Goal: Task Accomplishment & Management: Manage account settings

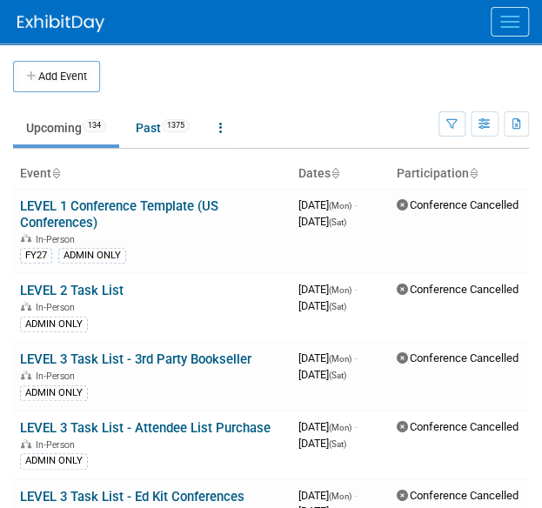
click at [526, 18] on button "Menu" at bounding box center [510, 22] width 38 height 30
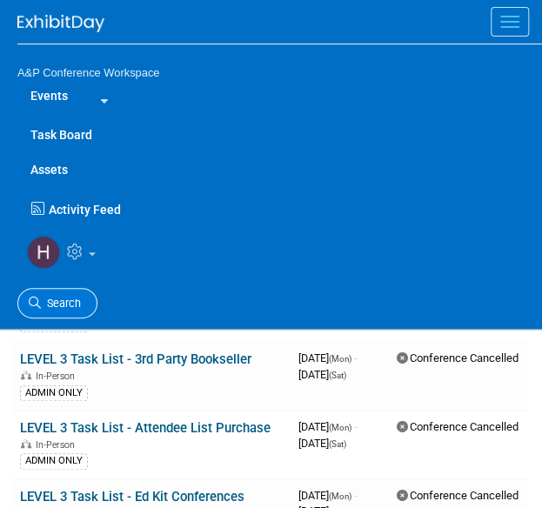
click at [77, 305] on span "Search" at bounding box center [61, 303] width 40 height 13
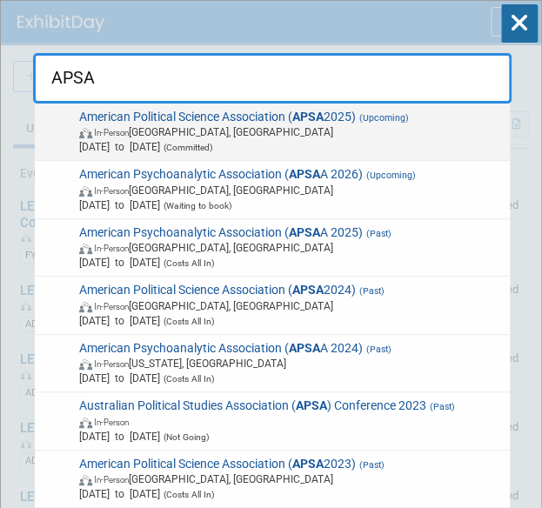
type input "APSA"
click at [299, 147] on span "Sep 11, 2025 to Sep 14, 2025 (Committed)" at bounding box center [291, 146] width 425 height 15
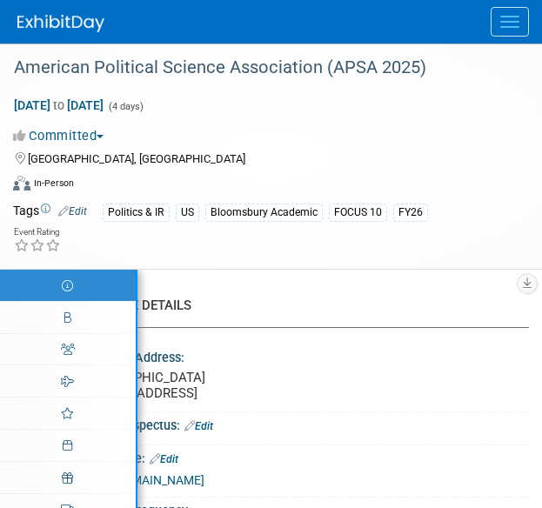
select select "Annual"
select select "Level 2"
select select "In-Person Booth"
select select "Politics & International Relations"
select select "Bloomsbury Academic"
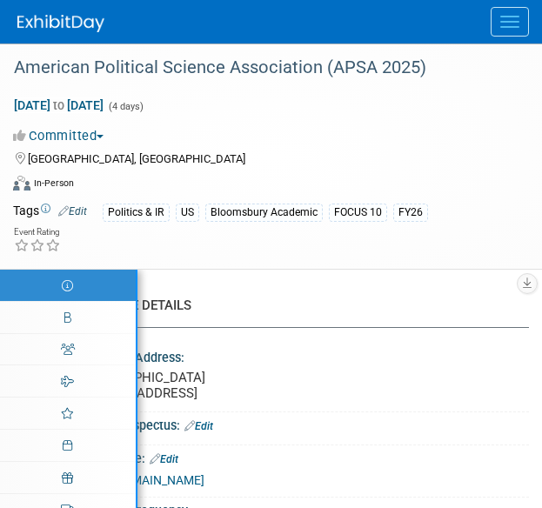
select select "Amanda Oney"
select select "Ami Reitmeier"
select select "Networking/Commissioning"
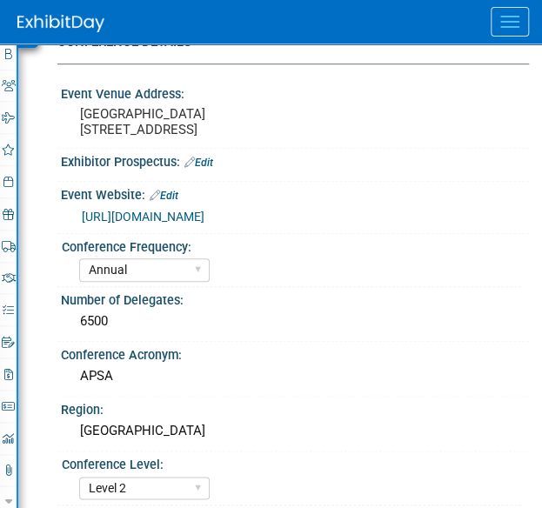
scroll to position [263, 0]
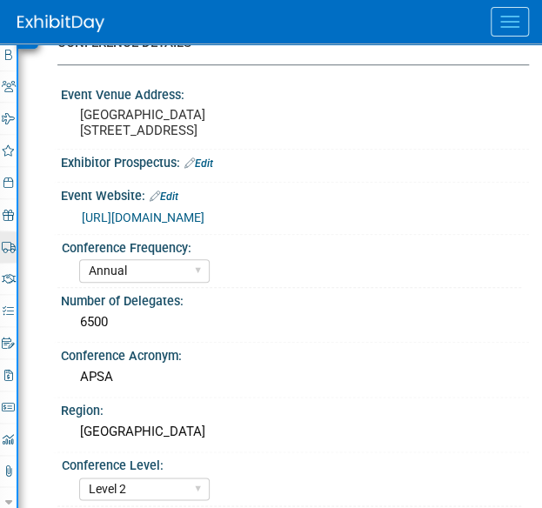
click at [4, 234] on link "1 Shipments 1" at bounding box center [8, 247] width 17 height 31
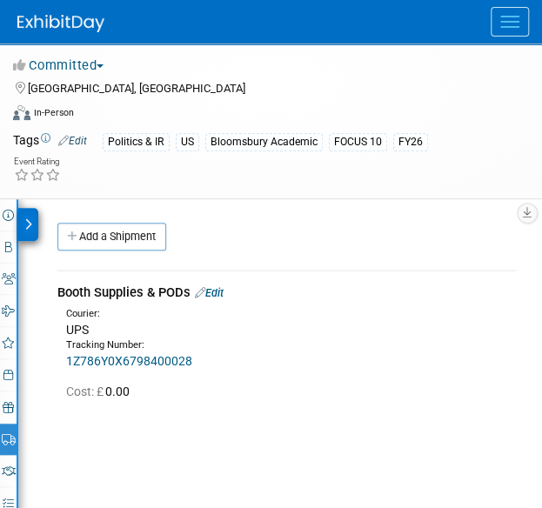
scroll to position [70, 0]
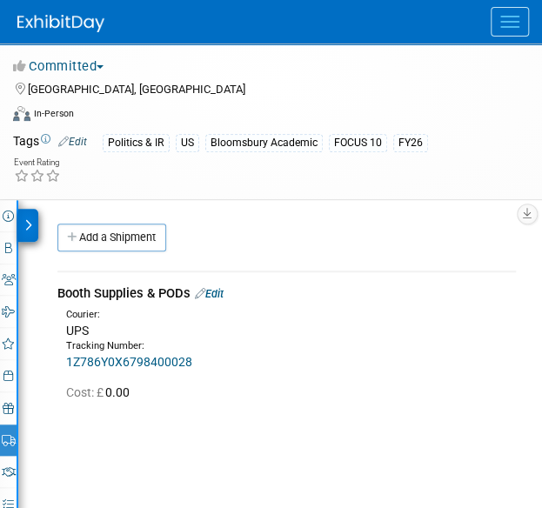
click at [167, 349] on div "Tracking Number:" at bounding box center [291, 346] width 450 height 14
click at [171, 358] on link "1Z786Y0X6798400028" at bounding box center [129, 362] width 126 height 14
click at [212, 293] on link "Edit" at bounding box center [209, 293] width 29 height 13
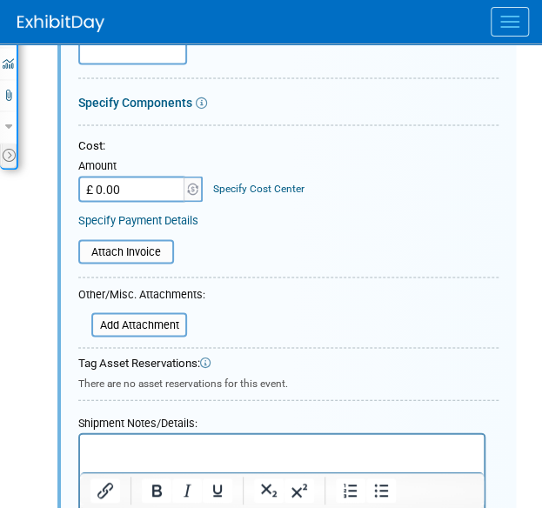
scroll to position [741, 0]
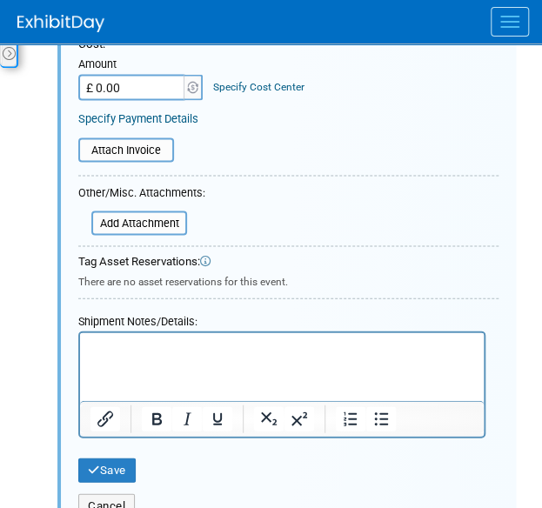
click at [234, 357] on html at bounding box center [282, 345] width 404 height 24
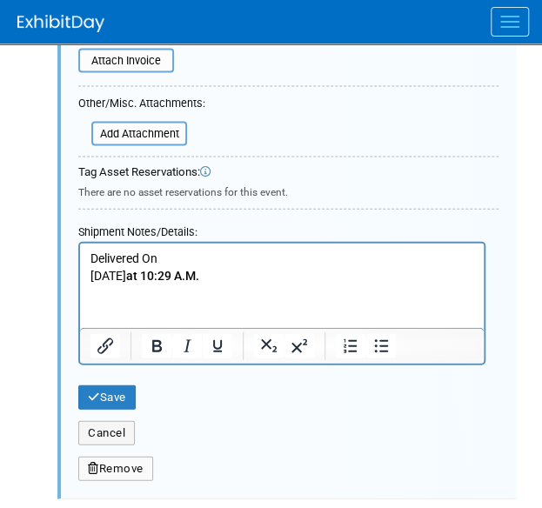
scroll to position [839, 0]
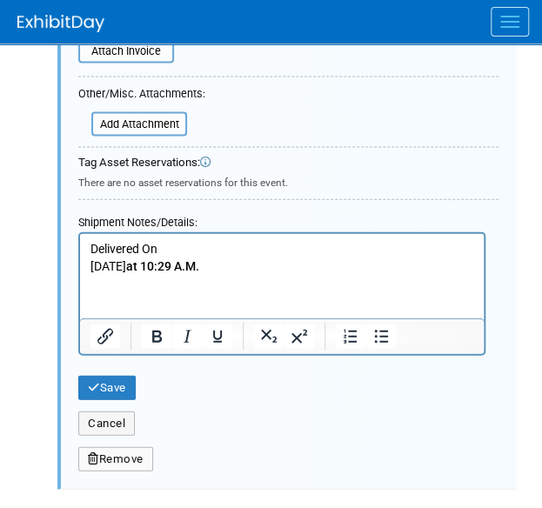
click at [92, 269] on p "Friday, August 22 at 10:29 A.M." at bounding box center [283, 267] width 384 height 17
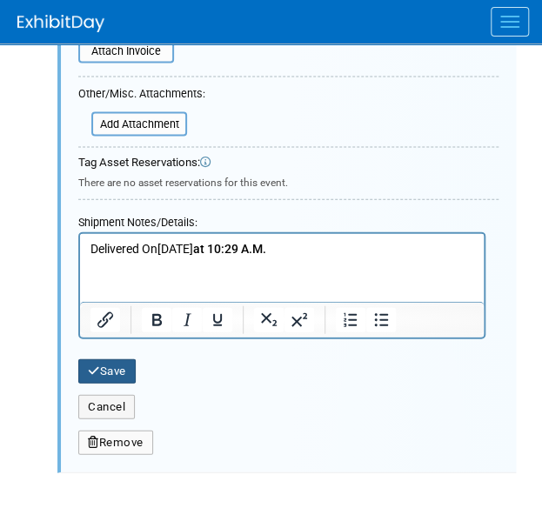
click at [115, 373] on button "Save" at bounding box center [106, 372] width 57 height 24
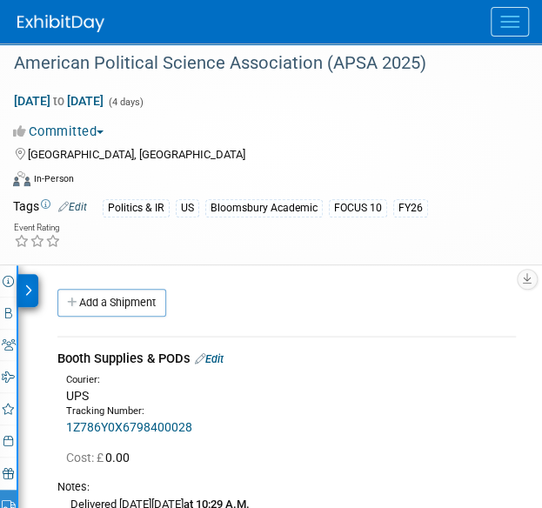
scroll to position [9, 0]
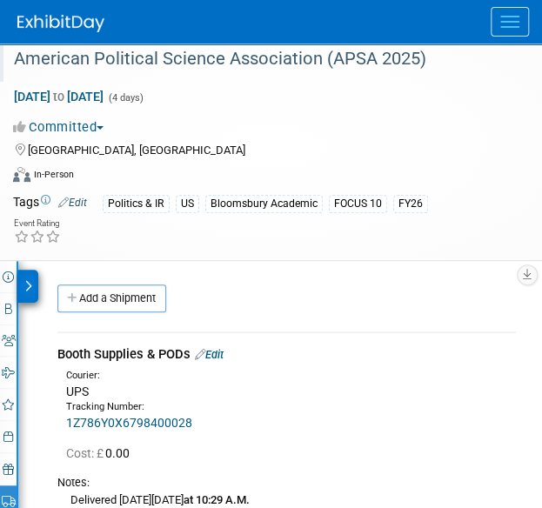
click at [75, 80] on div "American Political Science Association (APSA 2025)" at bounding box center [260, 58] width 521 height 47
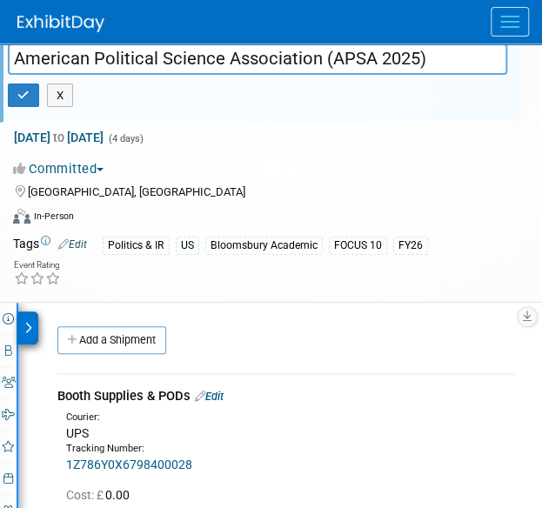
scroll to position [0, 0]
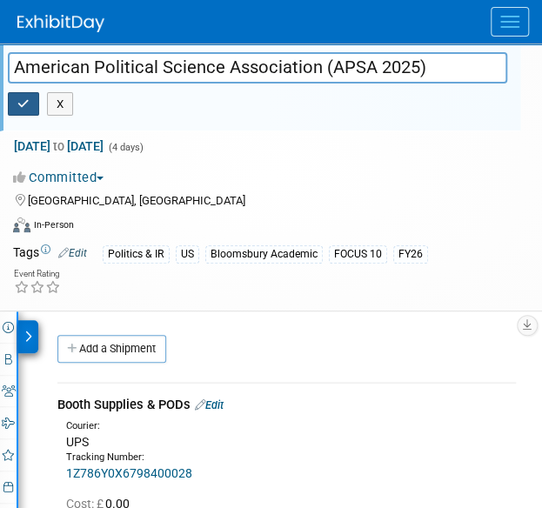
click at [24, 103] on icon "button" at bounding box center [23, 103] width 12 height 11
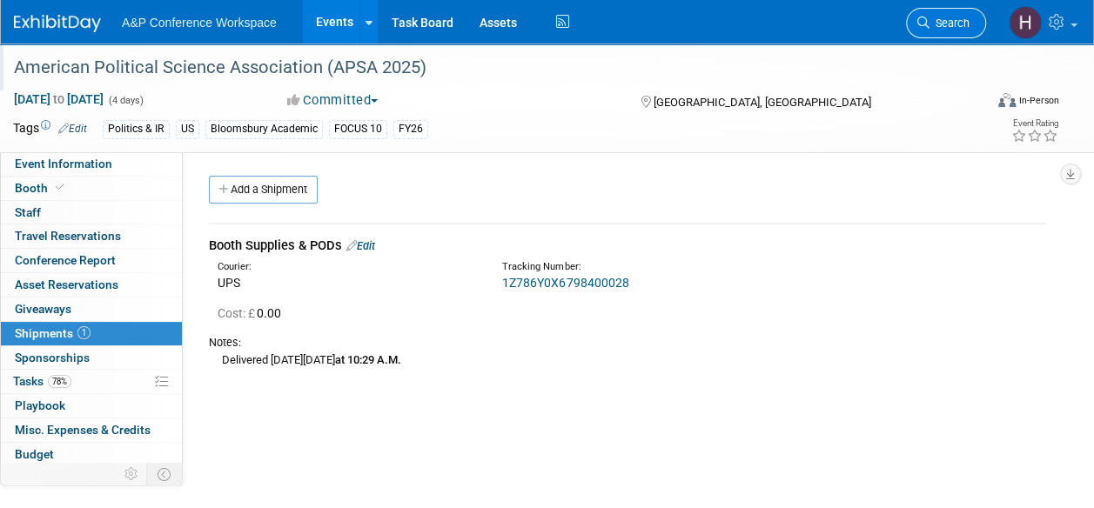
click at [541, 14] on link "Search" at bounding box center [946, 23] width 80 height 30
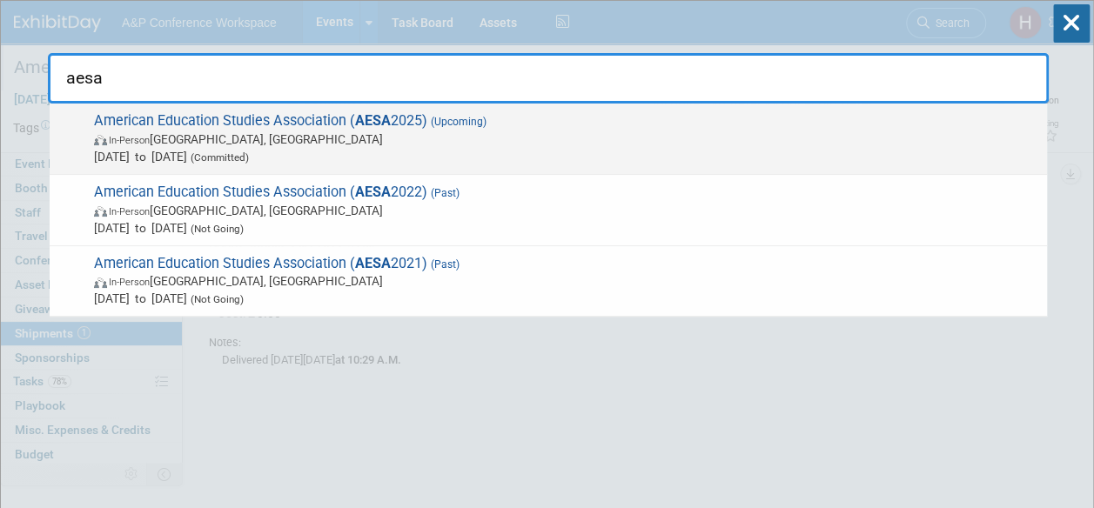
type input "aesa"
click at [447, 154] on span "Oct 29, 2025 to Nov 2, 2025 (Committed)" at bounding box center [566, 156] width 945 height 17
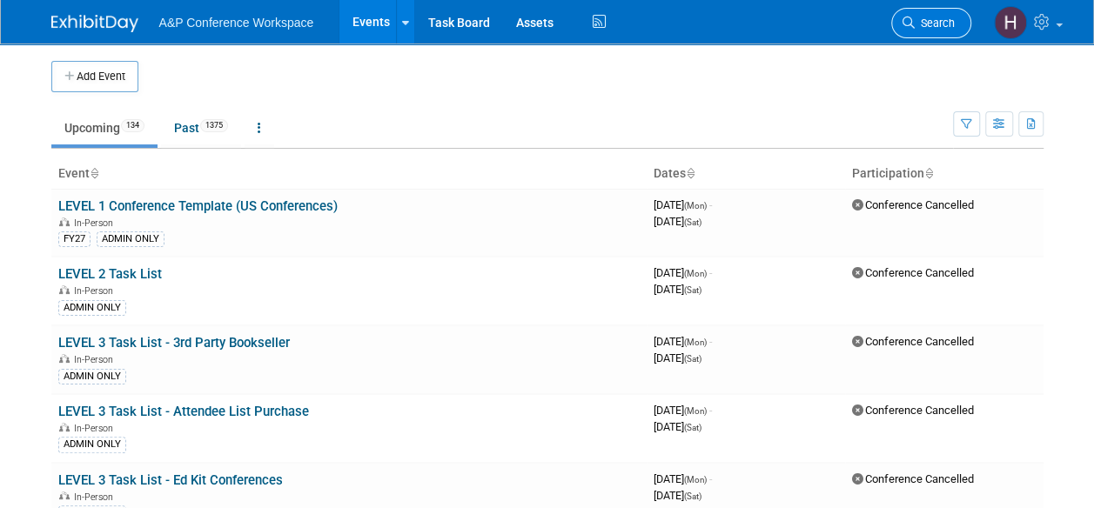
click at [918, 30] on link "Search" at bounding box center [931, 23] width 80 height 30
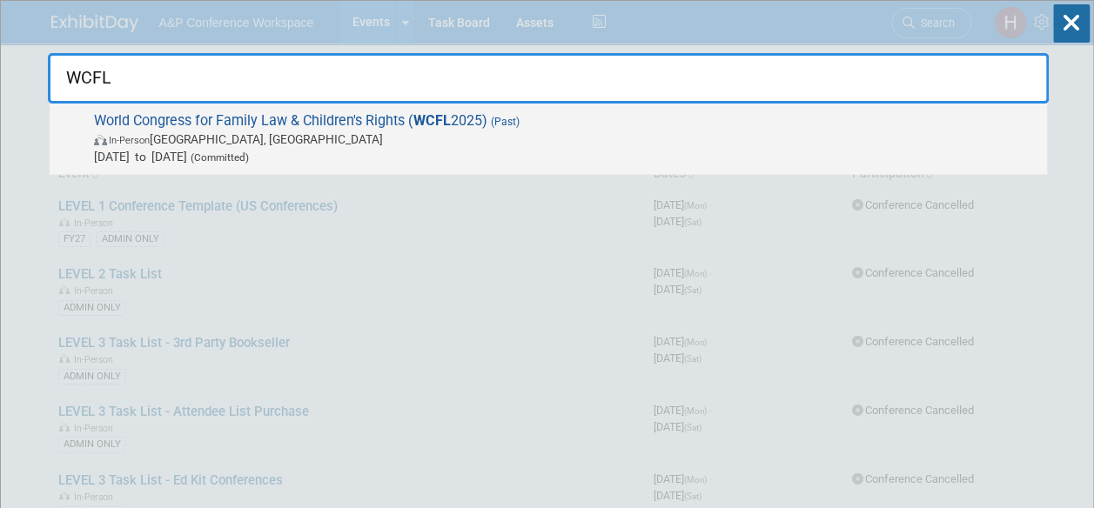
type input "WCFL"
click at [820, 125] on span "World Congress for Family Law & Children's Rights ( WCFL 2025) (Past) In-Person…" at bounding box center [564, 138] width 950 height 53
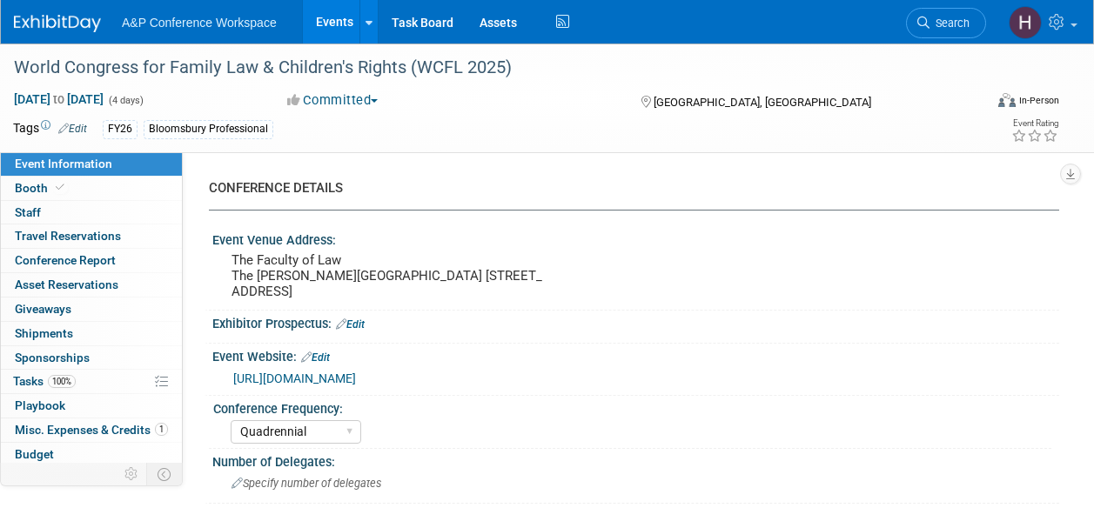
select select "Quadrennial"
select select "Level 3"
select select "Program Advert"
select select "Law"
select select "Bloomsbury Professional"
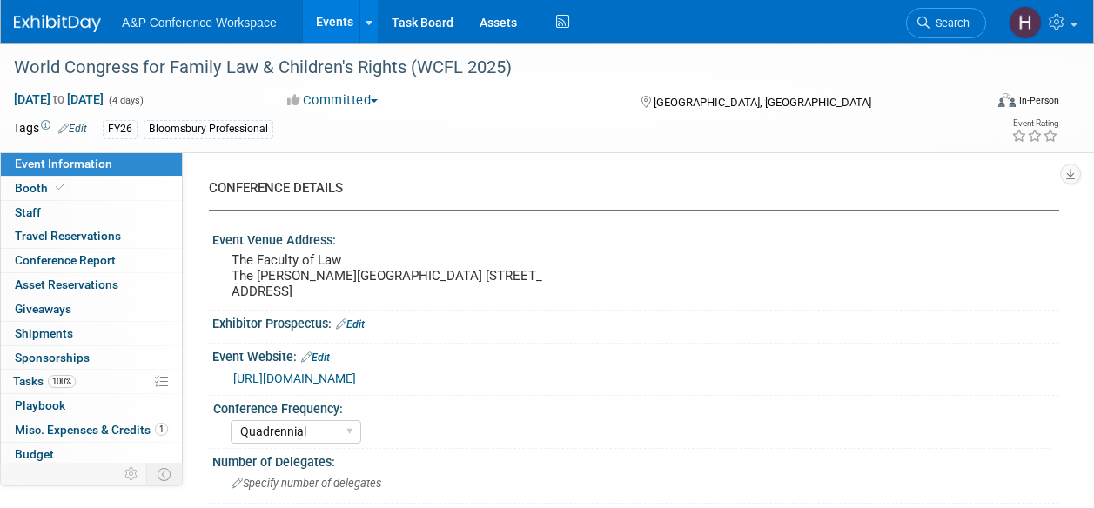
select select "[PERSON_NAME]"
select select "Brand/Subject Presence​"
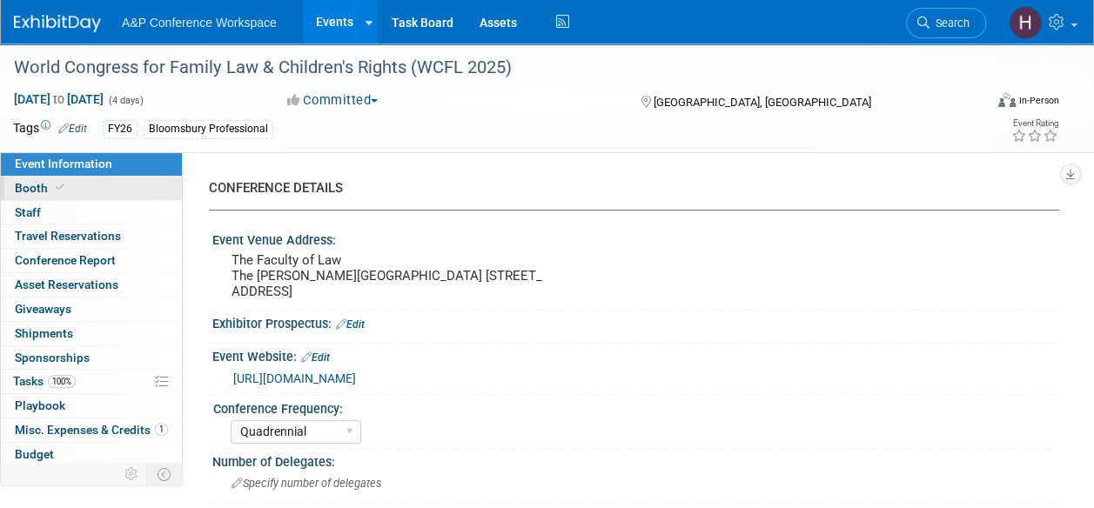
click at [111, 189] on link "Booth" at bounding box center [91, 189] width 181 height 24
select select "BPTL"
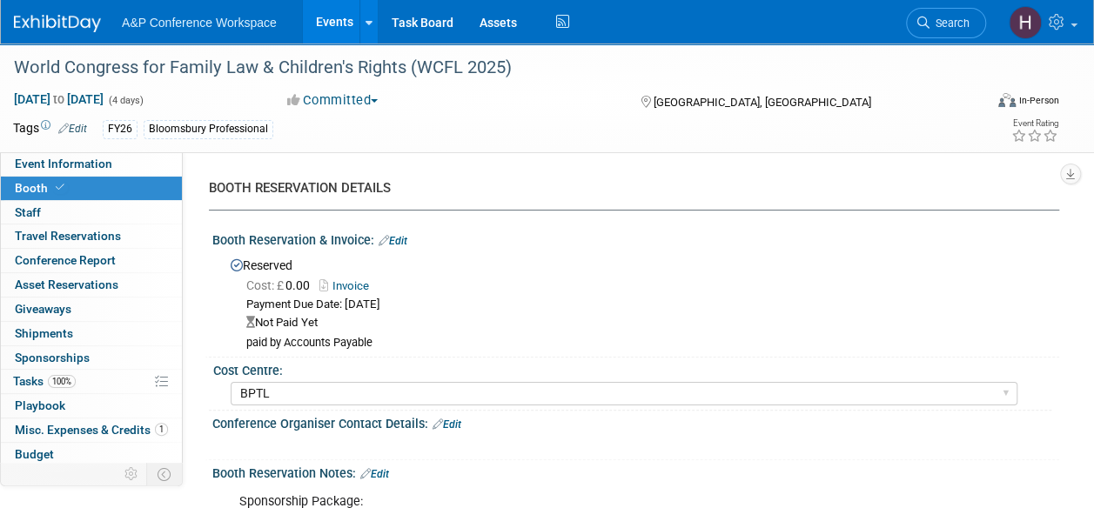
click at [400, 239] on link "Edit" at bounding box center [393, 241] width 29 height 12
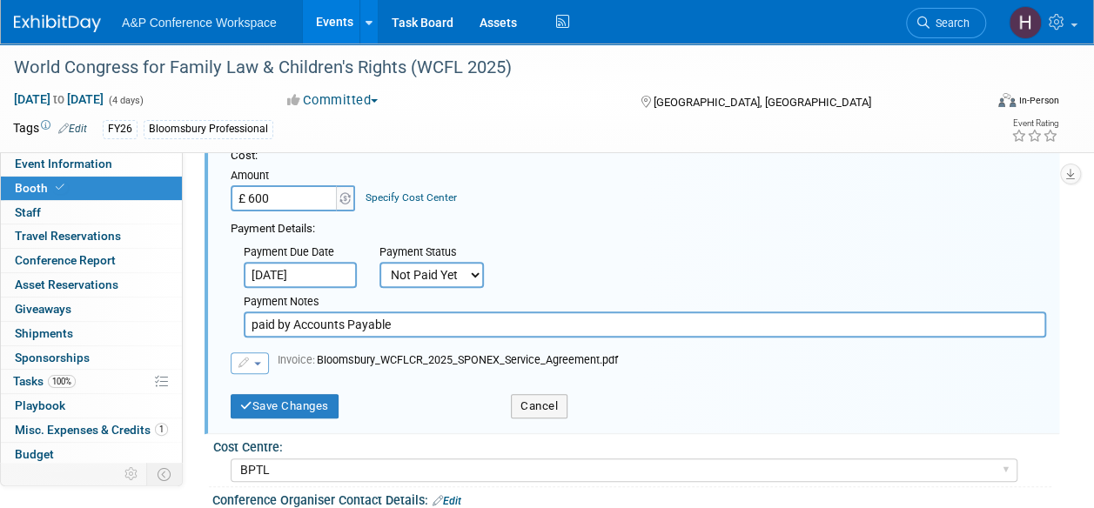
scroll to position [175, 0]
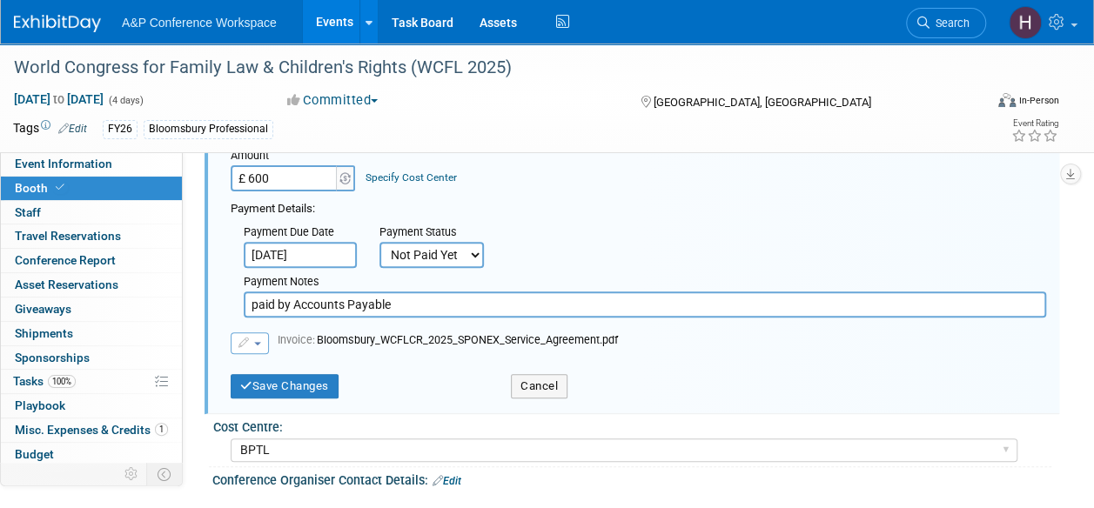
type input "£ 600.00"
click at [427, 304] on input "paid by Accounts Payable" at bounding box center [645, 305] width 803 height 26
drag, startPoint x: 410, startPoint y: 313, endPoint x: 167, endPoint y: 284, distance: 244.6
type input "P"
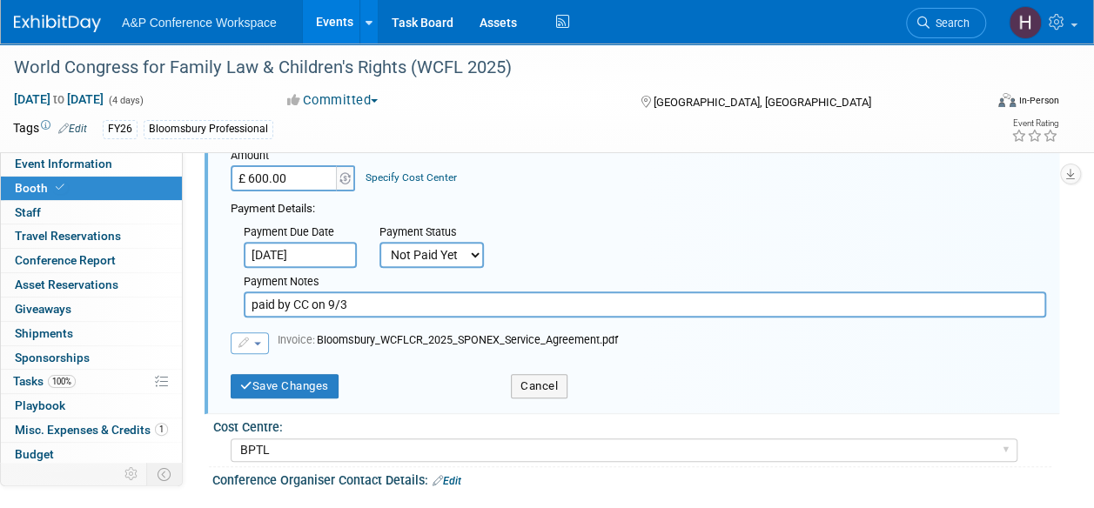
type input "paid by CC on 9/3"
click at [419, 254] on select "Not Paid Yet Partially Paid Paid in Full" at bounding box center [432, 255] width 104 height 26
select select "1"
click at [380, 242] on select "Not Paid Yet Partially Paid Paid in Full" at bounding box center [432, 255] width 104 height 26
drag, startPoint x: 321, startPoint y: 370, endPoint x: 294, endPoint y: 387, distance: 32.1
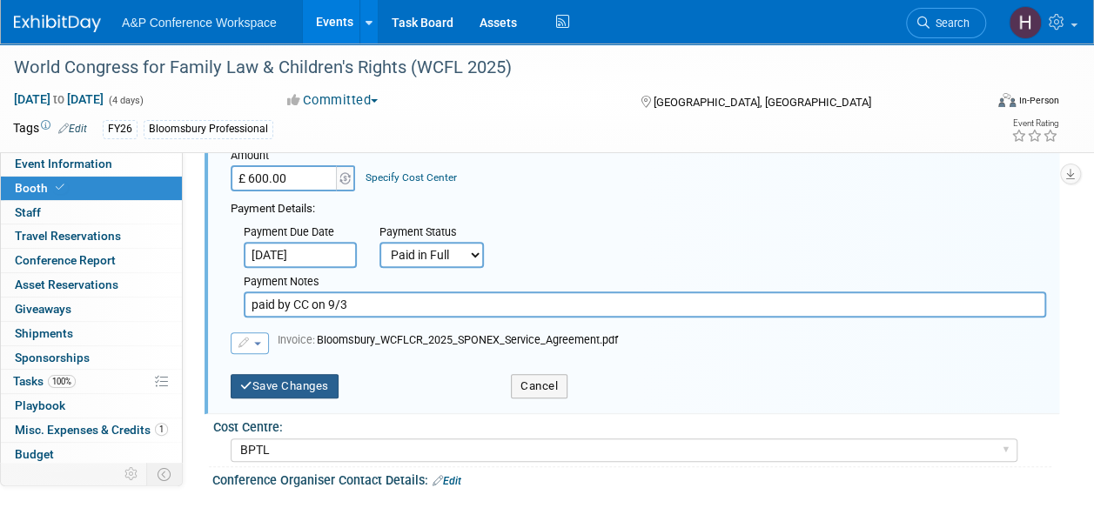
click at [294, 387] on button "Save Changes" at bounding box center [285, 386] width 108 height 24
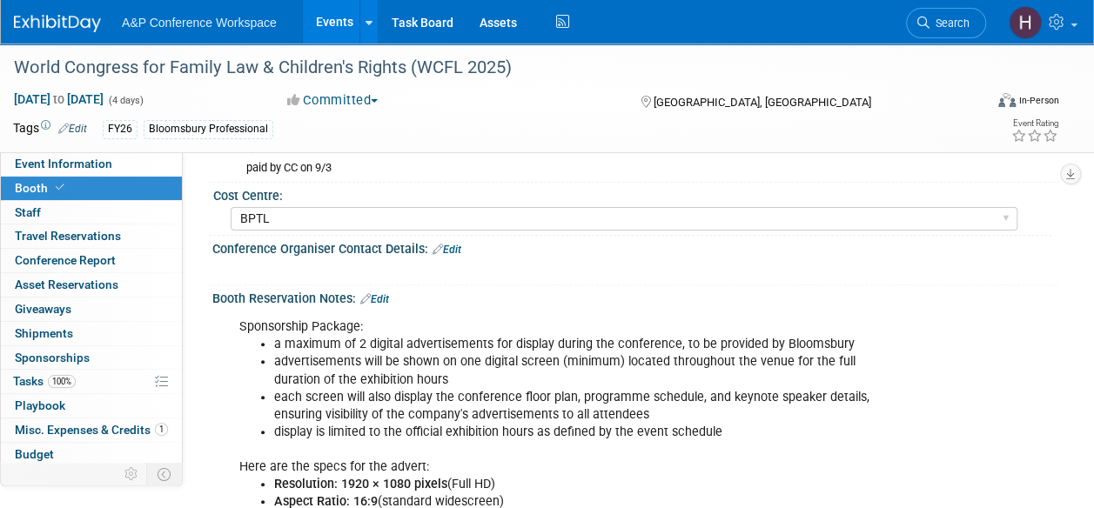
scroll to position [0, 0]
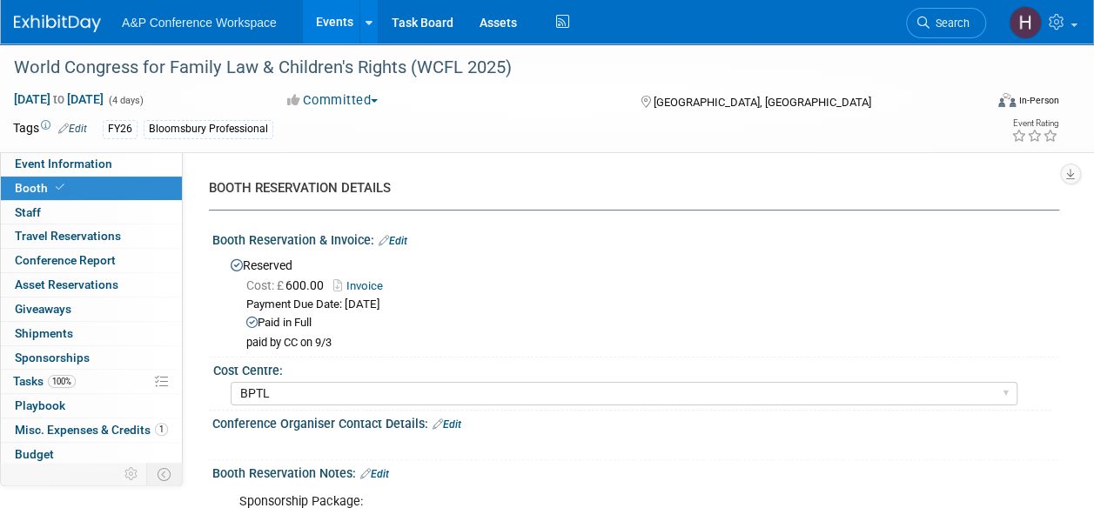
click at [413, 232] on div "Booth Reservation & Invoice: Edit" at bounding box center [635, 238] width 847 height 23
click at [394, 235] on link "Edit" at bounding box center [393, 241] width 29 height 12
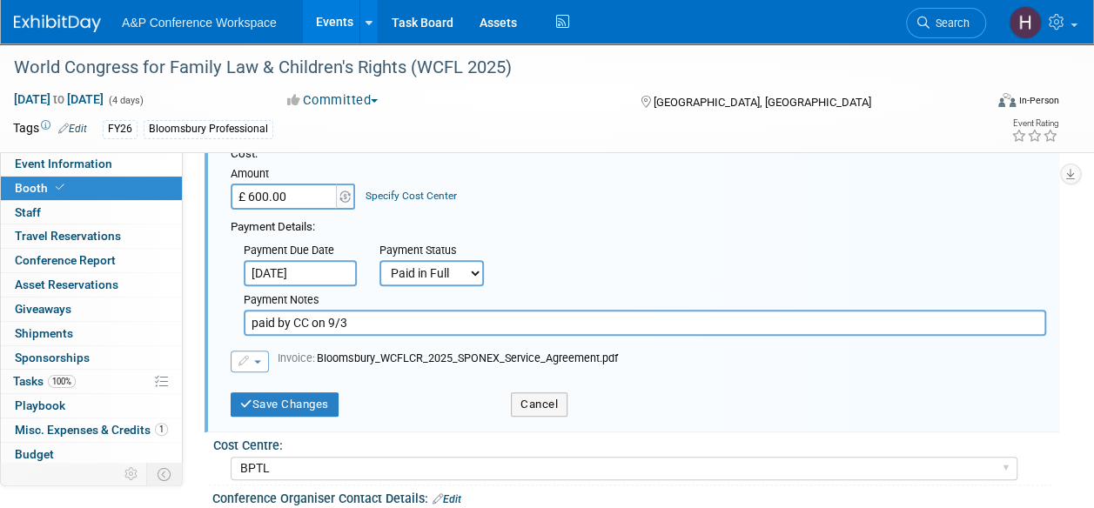
scroll to position [155, 0]
click at [245, 358] on icon "button" at bounding box center [245, 363] width 13 height 10
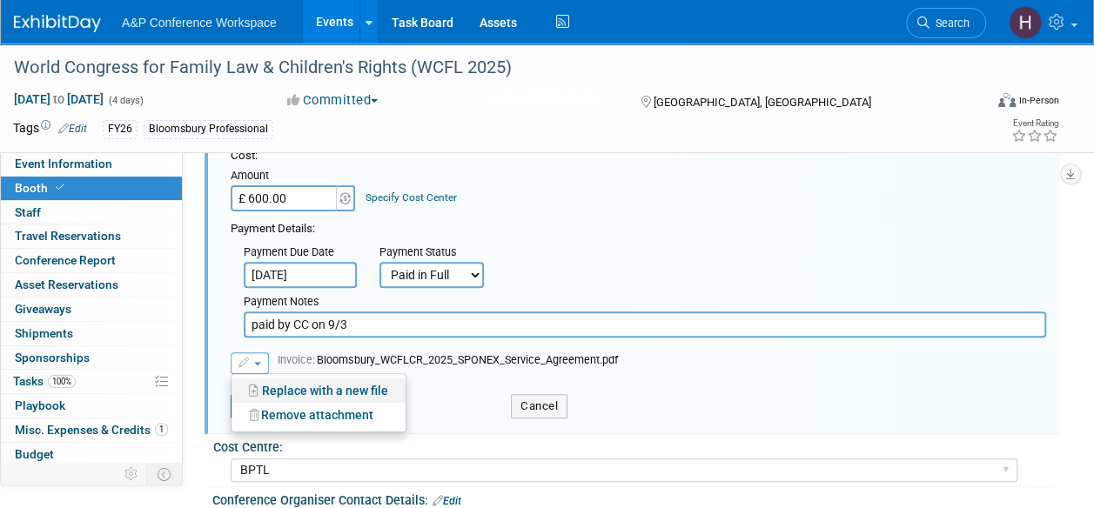
click at [315, 398] on link "Replace with a new file" at bounding box center [319, 391] width 174 height 24
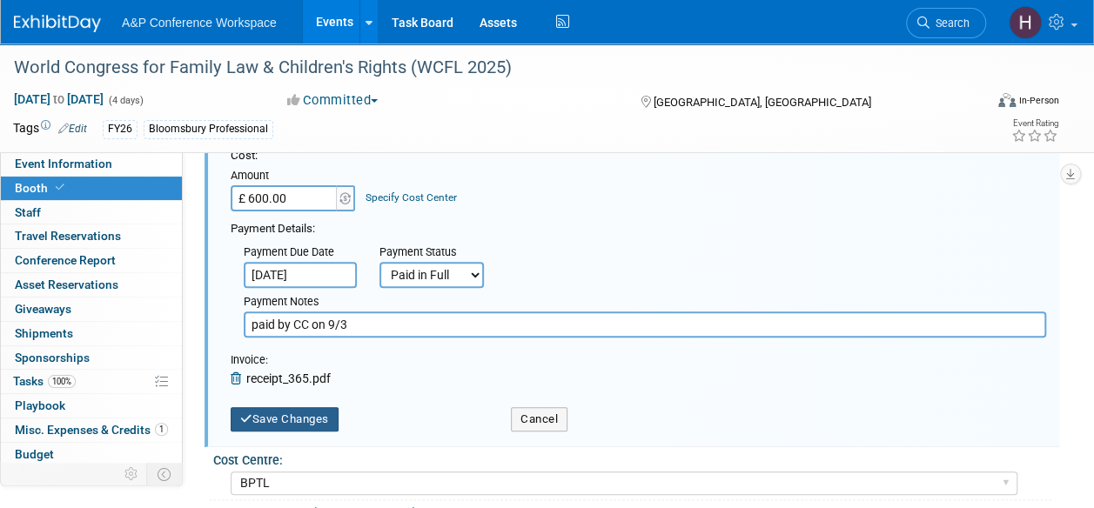
click at [333, 424] on button "Save Changes" at bounding box center [285, 419] width 108 height 24
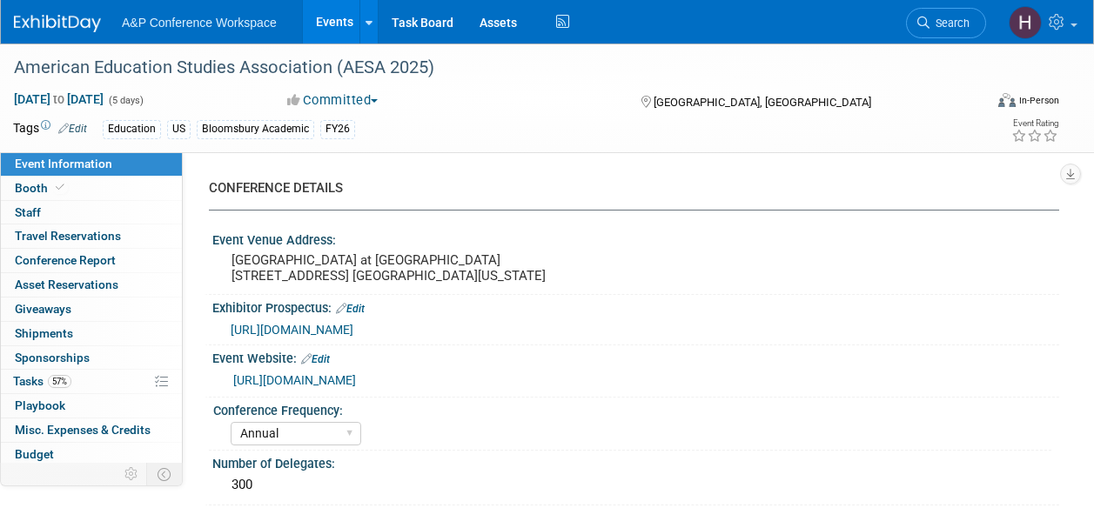
select select "Annual"
select select "Level 3"
select select "Sponsorship"
select select "Education"
select select "Bloomsbury Academic"
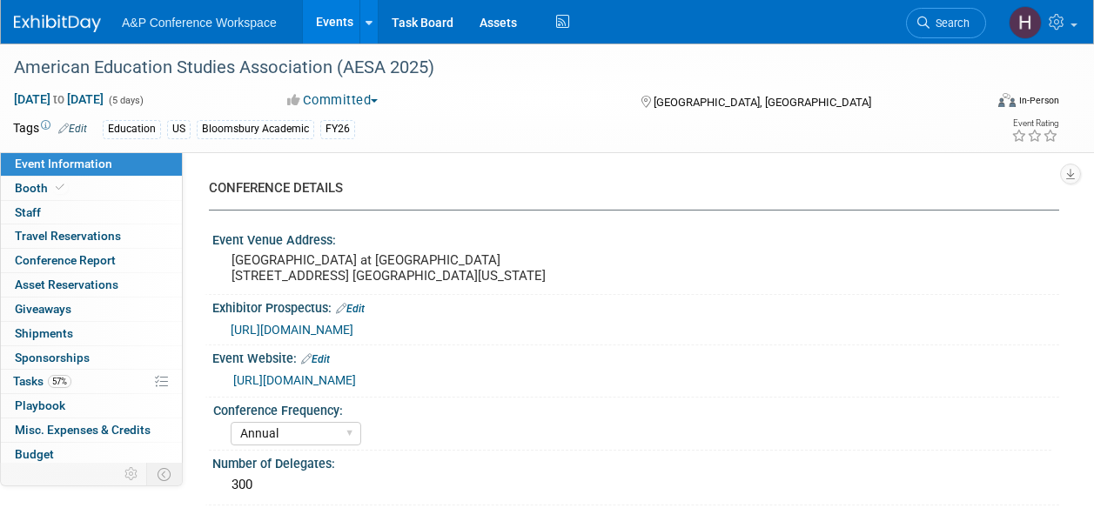
select select "[PERSON_NAME]"
select select "Brand/Subject Presence​"
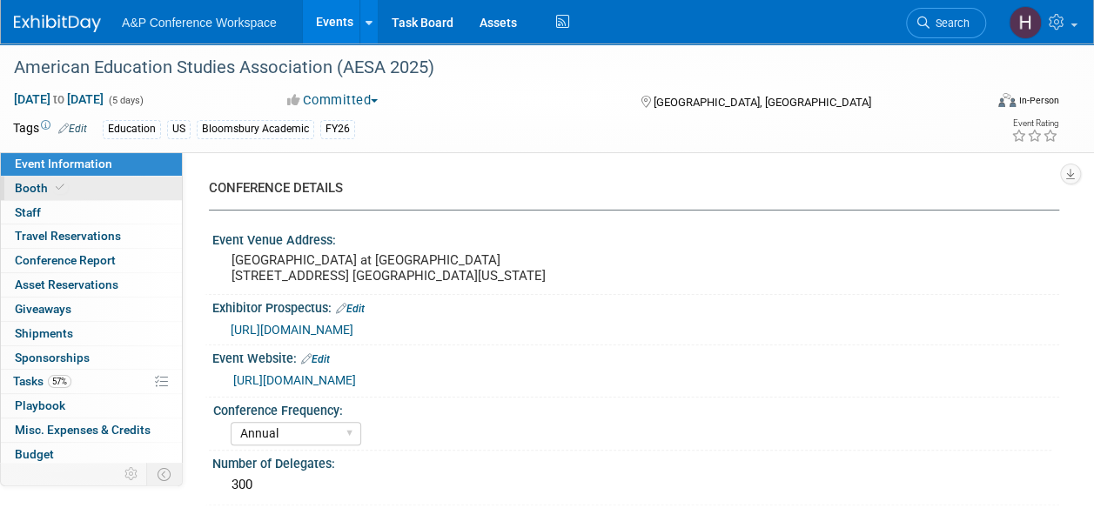
click at [94, 192] on link "Booth" at bounding box center [91, 189] width 181 height 24
select select "CUAP"
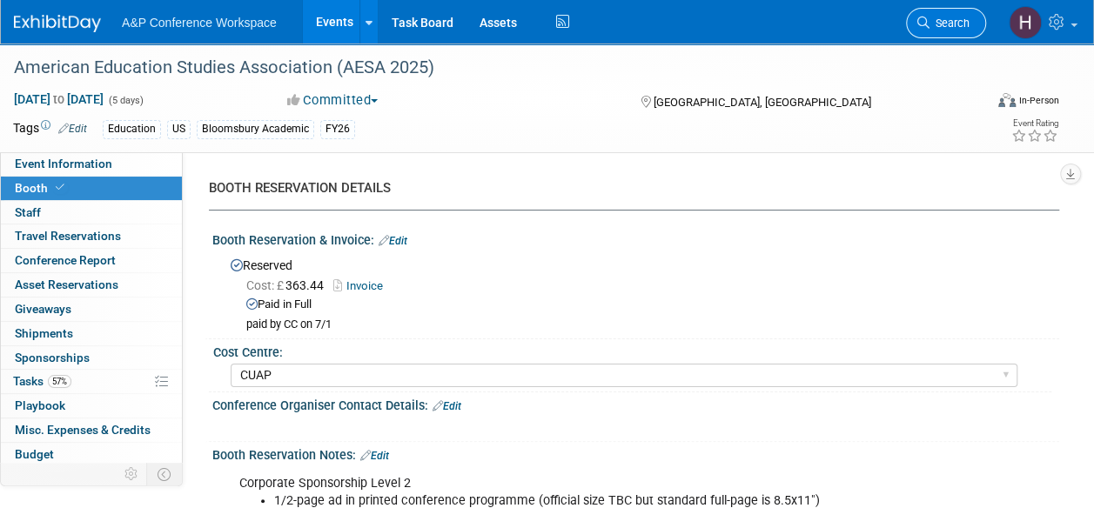
click at [952, 24] on span "Search" at bounding box center [950, 23] width 40 height 13
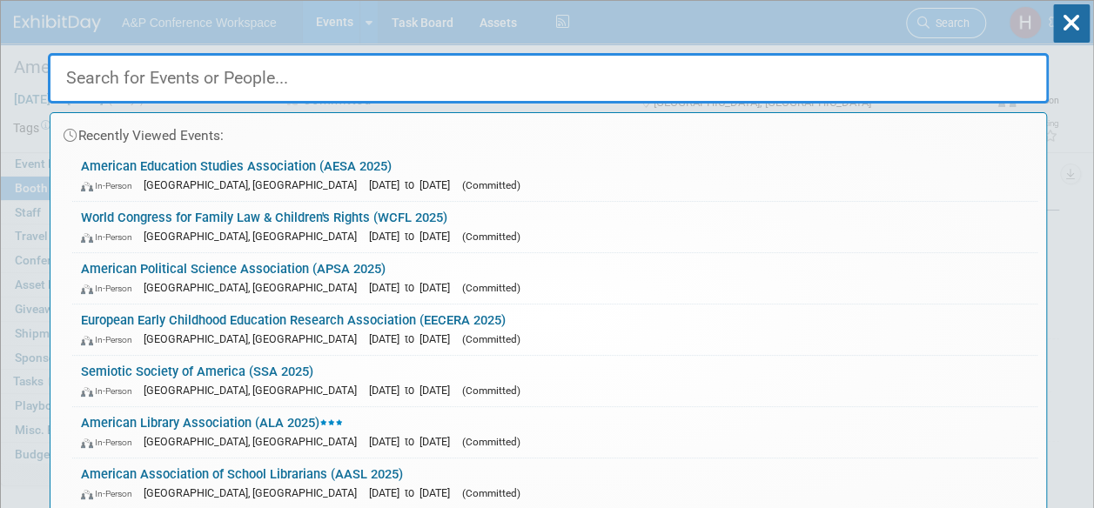
type input "f"
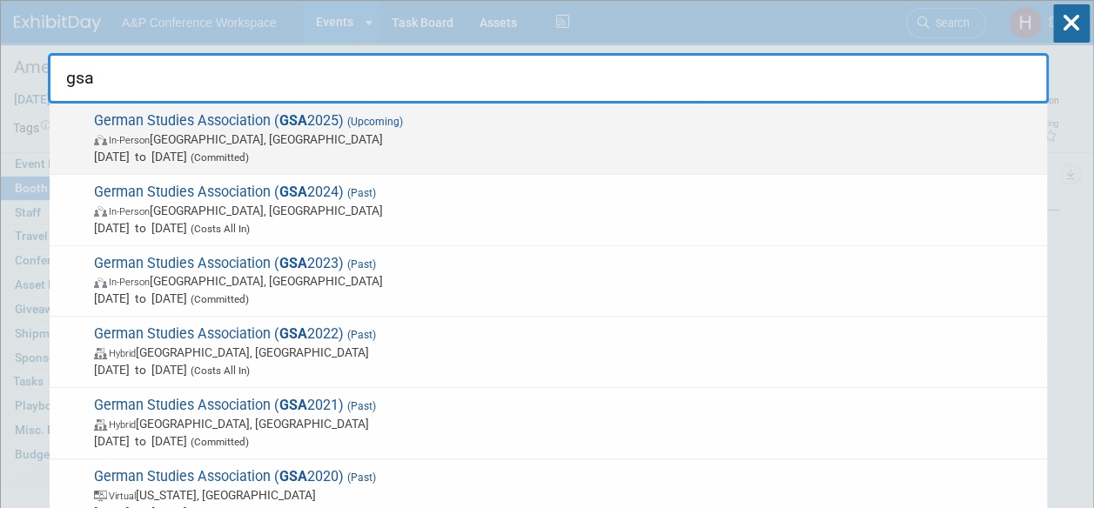
type input "gsa"
click at [849, 124] on span "German Studies Association ( GSA 2025) (Upcoming) In-Person Arlington, VA Sep 2…" at bounding box center [564, 138] width 950 height 53
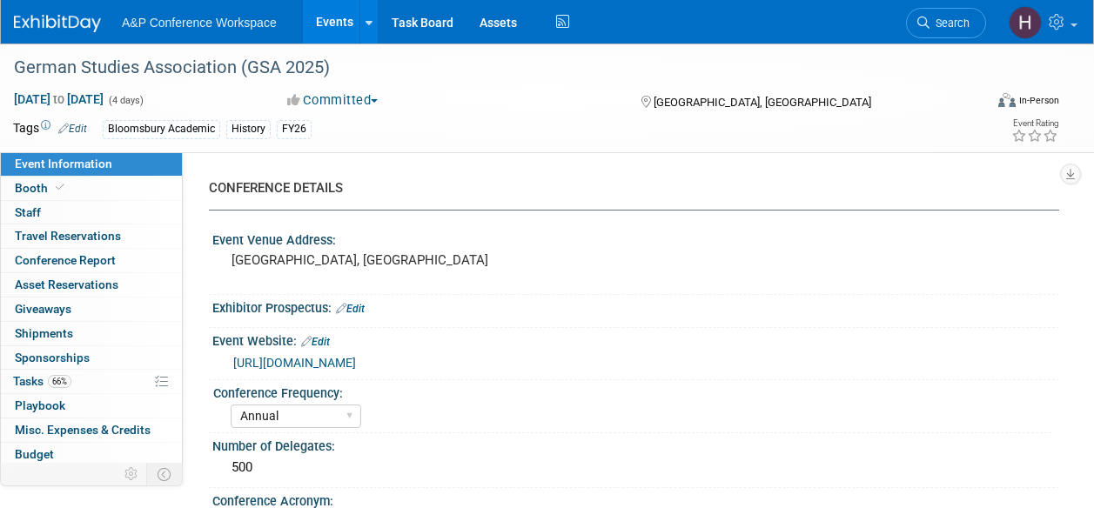
select select "Annual"
select select "Level 2"
select select "In-Person Booth"
select select "History"
select select "Bloomsbury Academic"
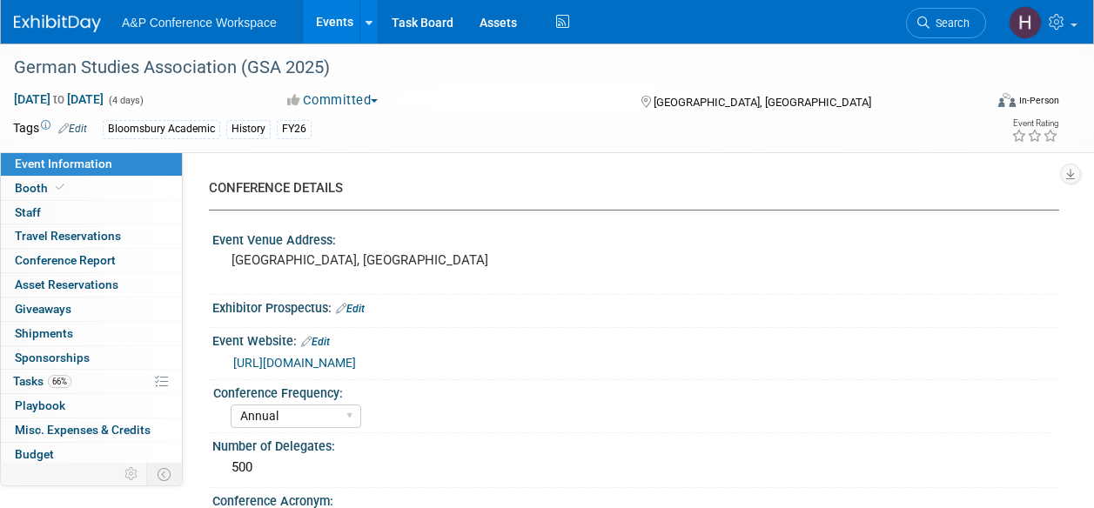
select select "[PERSON_NAME]"
select select "Brand/Subject Presence​"
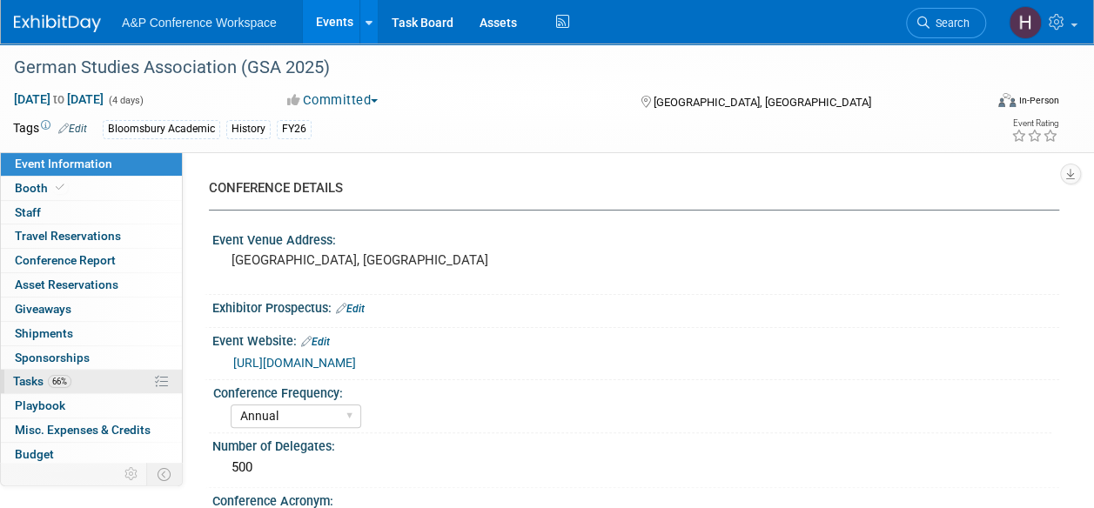
click at [74, 376] on link "66% Tasks 66%" at bounding box center [91, 382] width 181 height 24
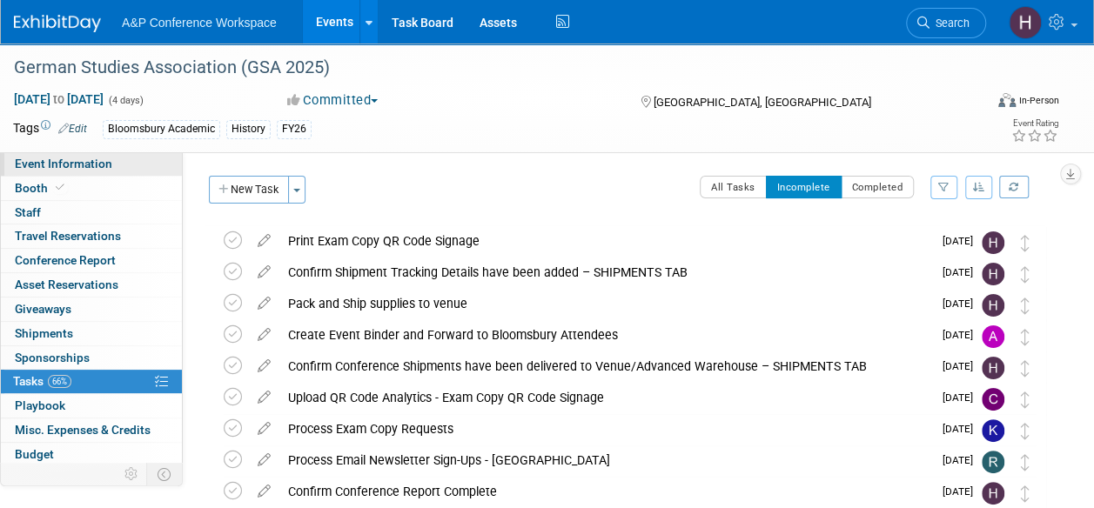
click at [75, 168] on span "Event Information" at bounding box center [63, 164] width 97 height 14
select select "Annual"
select select "Level 2"
select select "In-Person Booth"
select select "History"
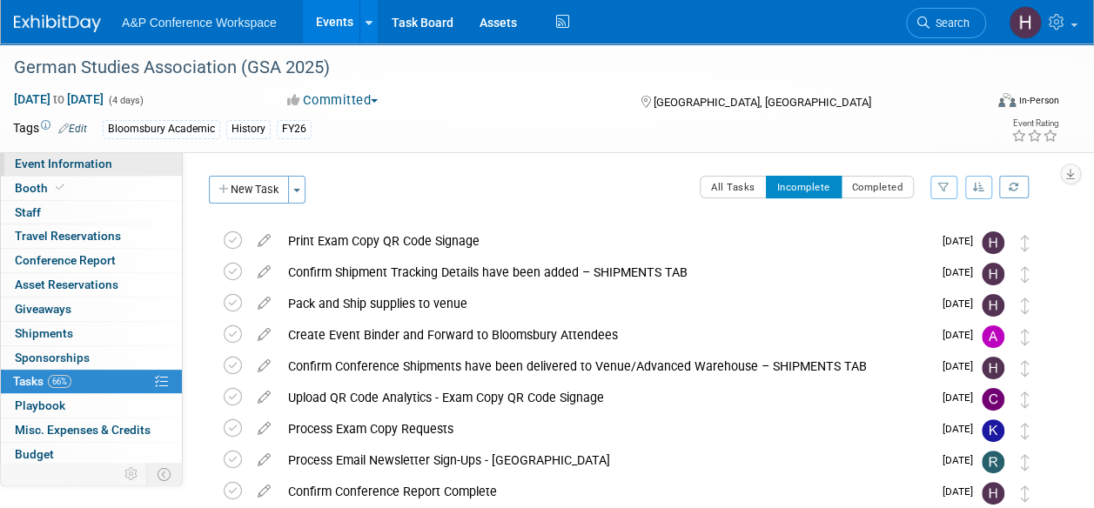
select select "Bloomsbury Academic"
select select "[PERSON_NAME]"
select select "Brand/Subject Presence​"
